Goal: Use online tool/utility: Use online tool/utility

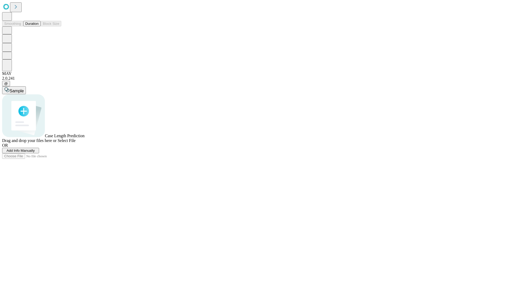
click at [39, 26] on button "Duration" at bounding box center [31, 24] width 17 height 6
click at [24, 89] on span "Sample" at bounding box center [17, 91] width 14 height 4
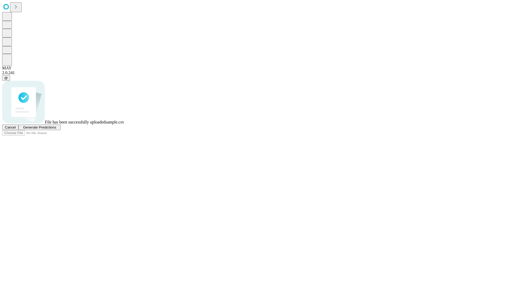
click at [56, 130] on span "Generate Predictions" at bounding box center [39, 128] width 33 height 4
